Goal: Navigation & Orientation: Understand site structure

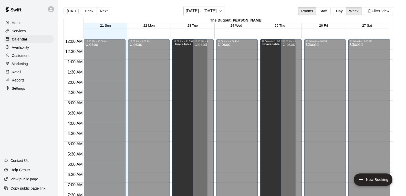
click at [15, 49] on p "Availability" at bounding box center [20, 47] width 17 height 5
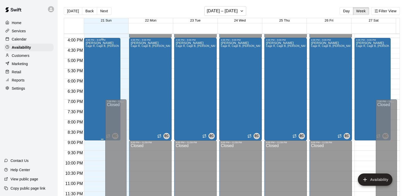
scroll to position [299, 0]
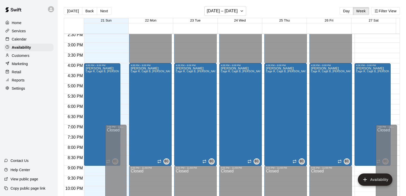
click at [23, 58] on p "Customers" at bounding box center [21, 55] width 18 height 5
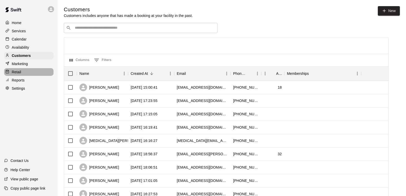
click at [20, 74] on p "Retail" at bounding box center [16, 71] width 9 height 5
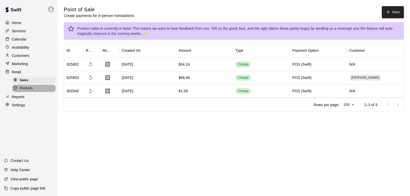
click at [34, 92] on div "Products" at bounding box center [33, 88] width 43 height 7
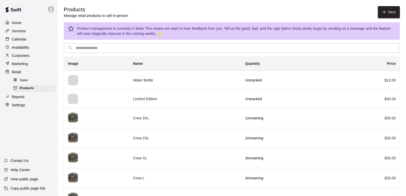
click at [21, 49] on p "Availability" at bounding box center [20, 47] width 17 height 5
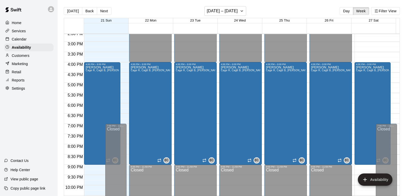
scroll to position [325, 0]
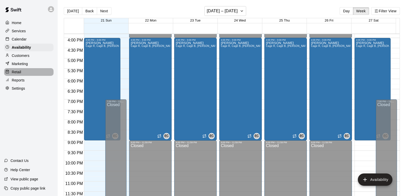
click at [23, 74] on div "Retail" at bounding box center [28, 72] width 49 height 8
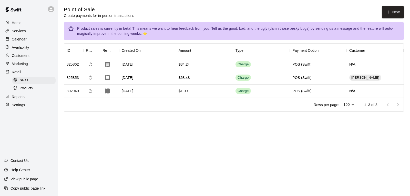
click at [22, 64] on p "Marketing" at bounding box center [20, 63] width 16 height 5
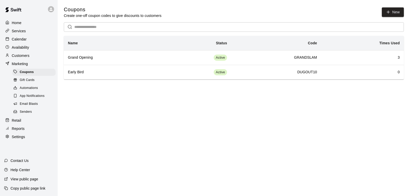
click at [24, 33] on p "Services" at bounding box center [19, 30] width 14 height 5
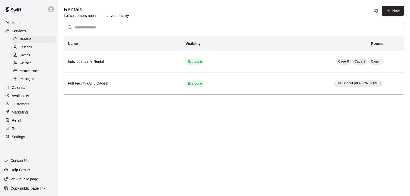
click at [23, 97] on p "Availability" at bounding box center [20, 95] width 17 height 5
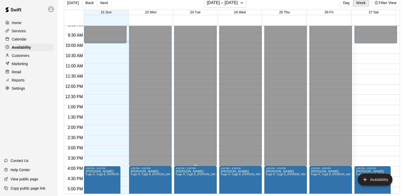
scroll to position [196, 0]
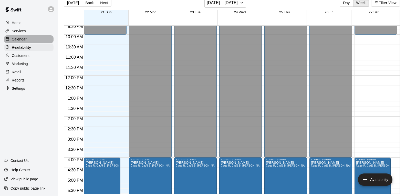
click at [22, 41] on p "Calendar" at bounding box center [19, 39] width 15 height 5
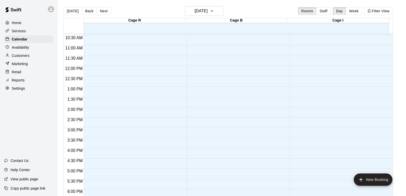
scroll to position [222, 0]
